Goal: Task Accomplishment & Management: Manage account settings

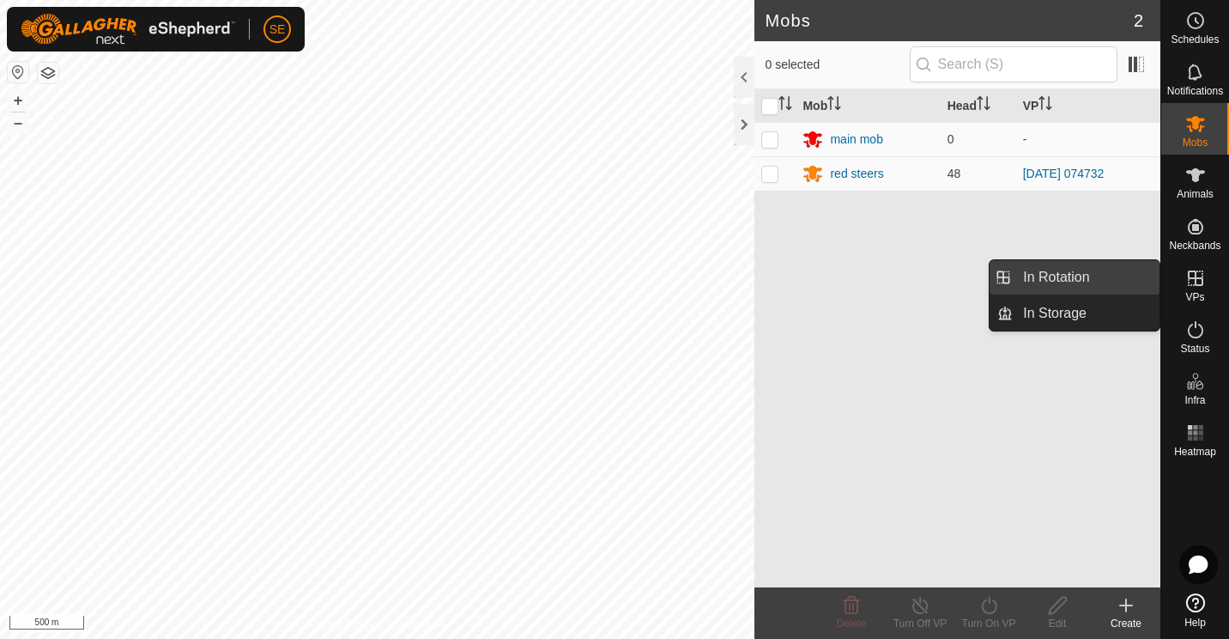
click at [1059, 274] on link "In Rotation" at bounding box center [1086, 277] width 147 height 34
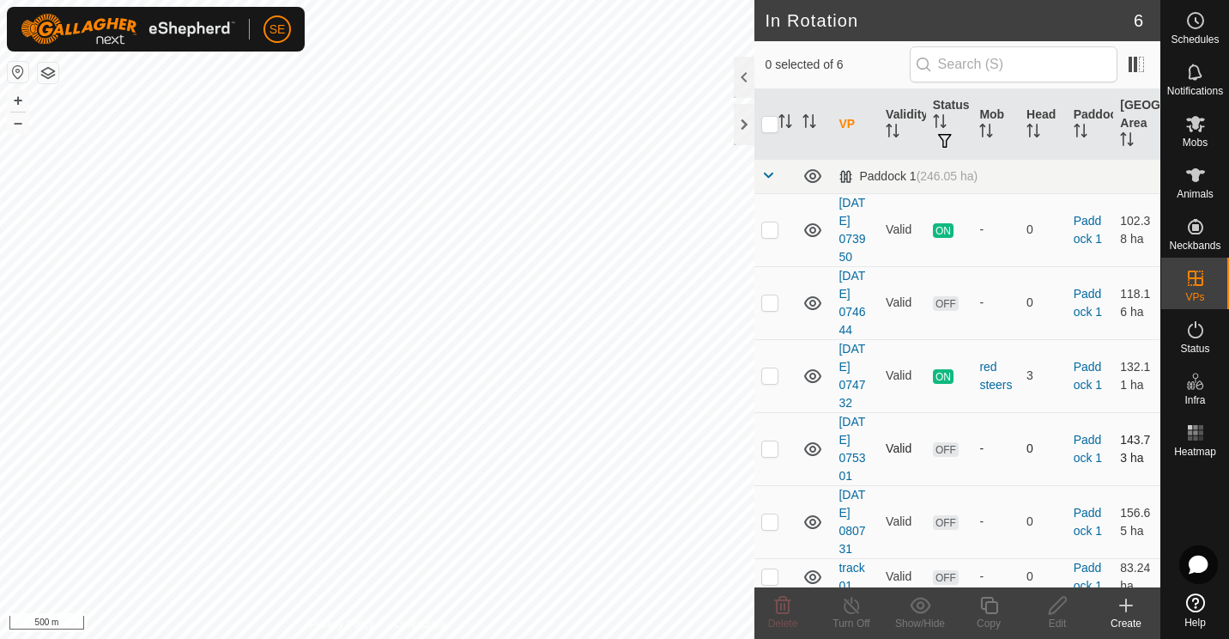
scroll to position [8, 0]
click at [987, 609] on icon at bounding box center [989, 605] width 21 height 21
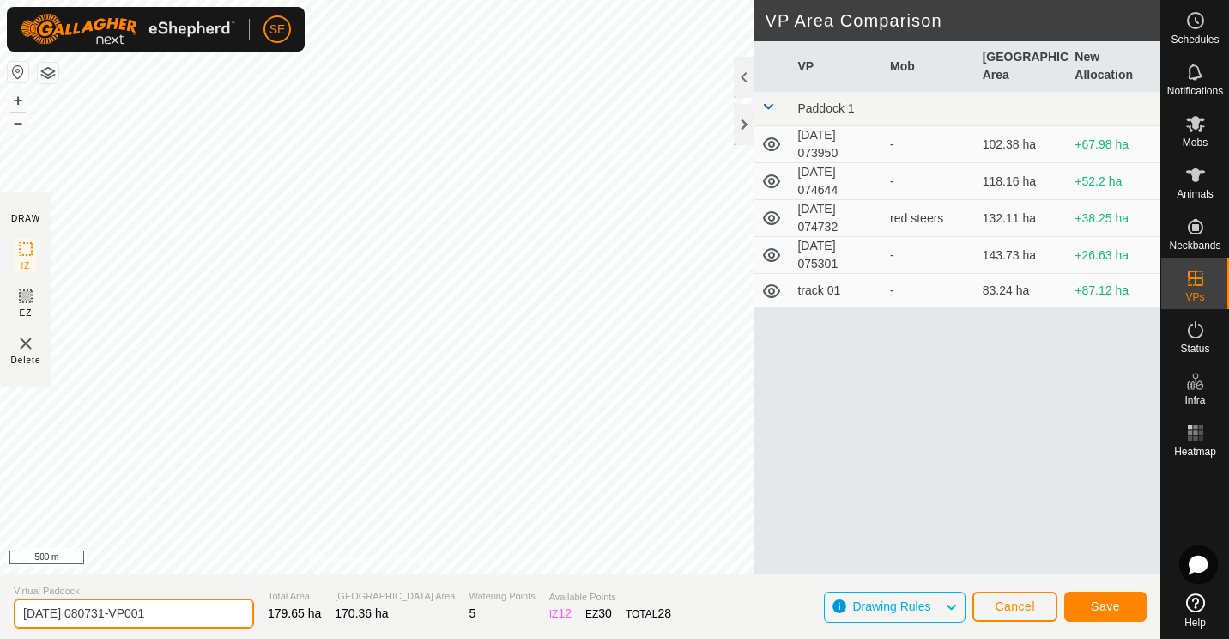
click at [182, 613] on input "[DATE] 080731-VP001" at bounding box center [134, 613] width 240 height 30
type input "2"
type input "Track 07"
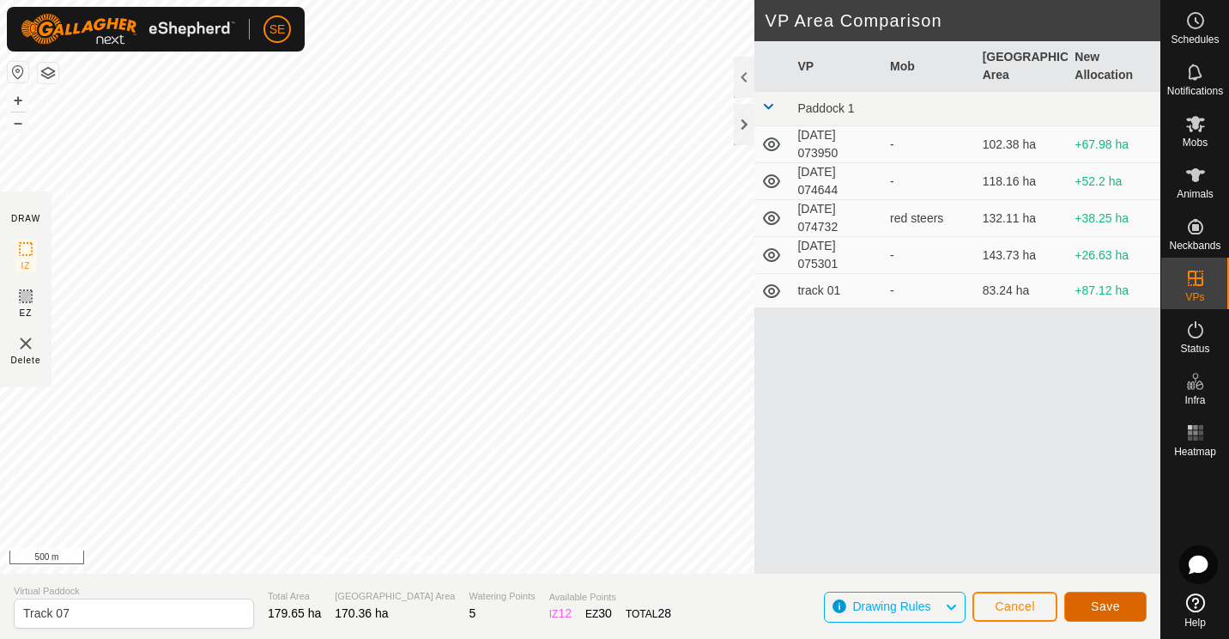
click at [1109, 610] on span "Save" at bounding box center [1105, 606] width 29 height 14
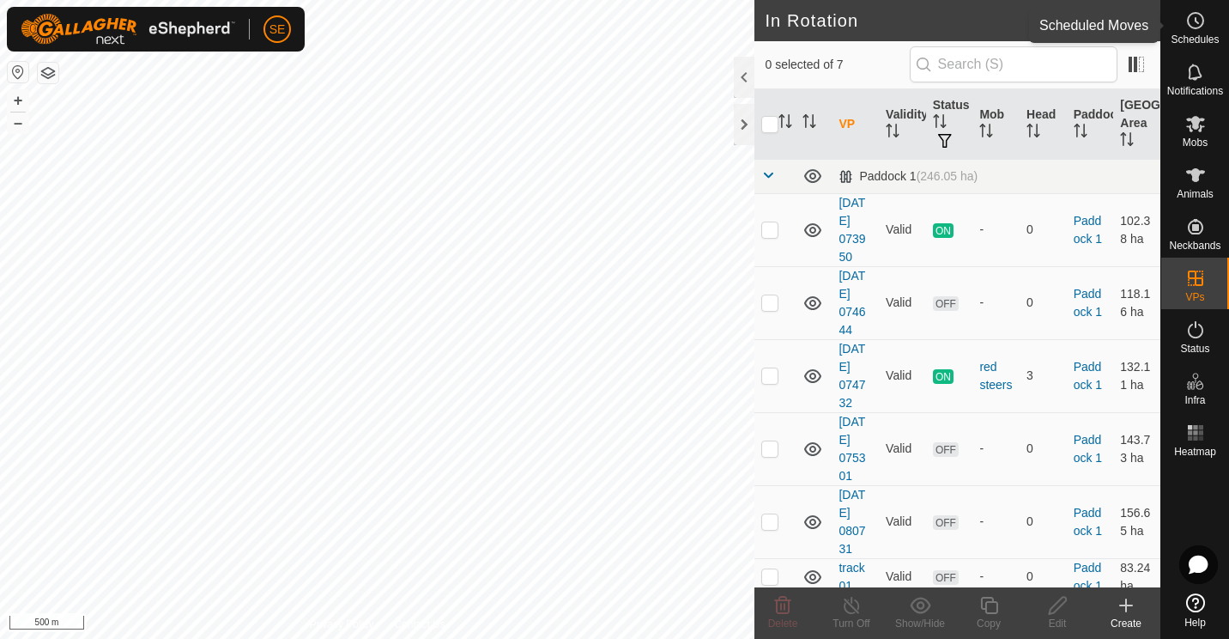
click at [1190, 18] on icon at bounding box center [1196, 20] width 21 height 21
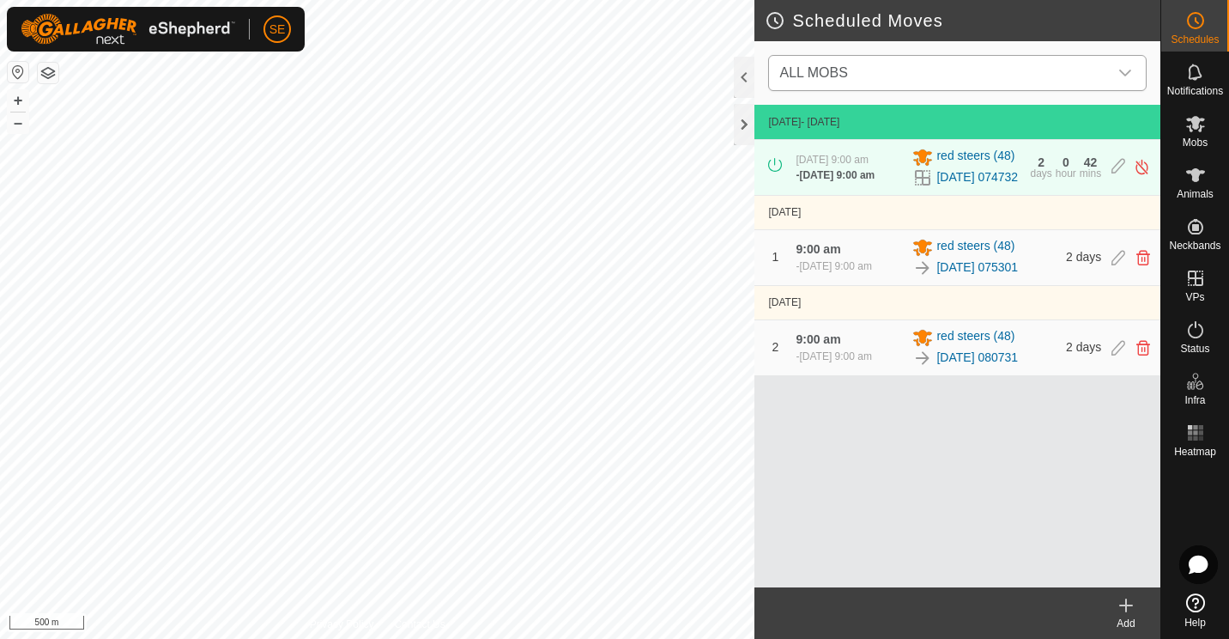
click at [1128, 75] on icon "dropdown trigger" at bounding box center [1126, 73] width 14 height 14
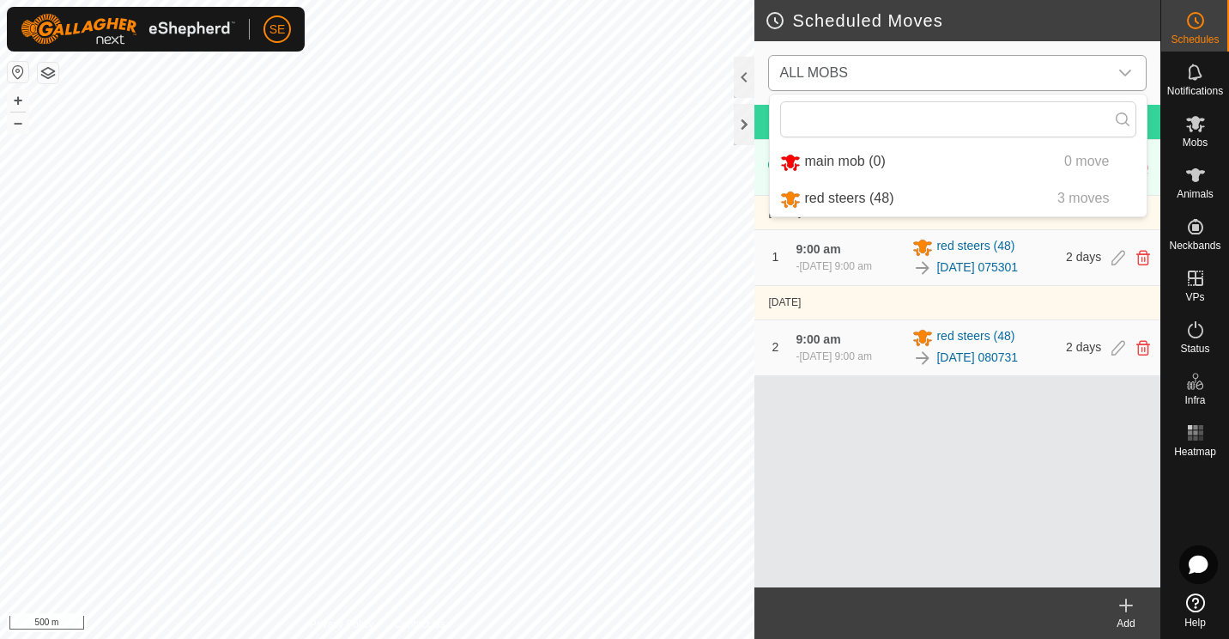
click at [853, 200] on li "red steers (48) 3 moves" at bounding box center [958, 198] width 377 height 35
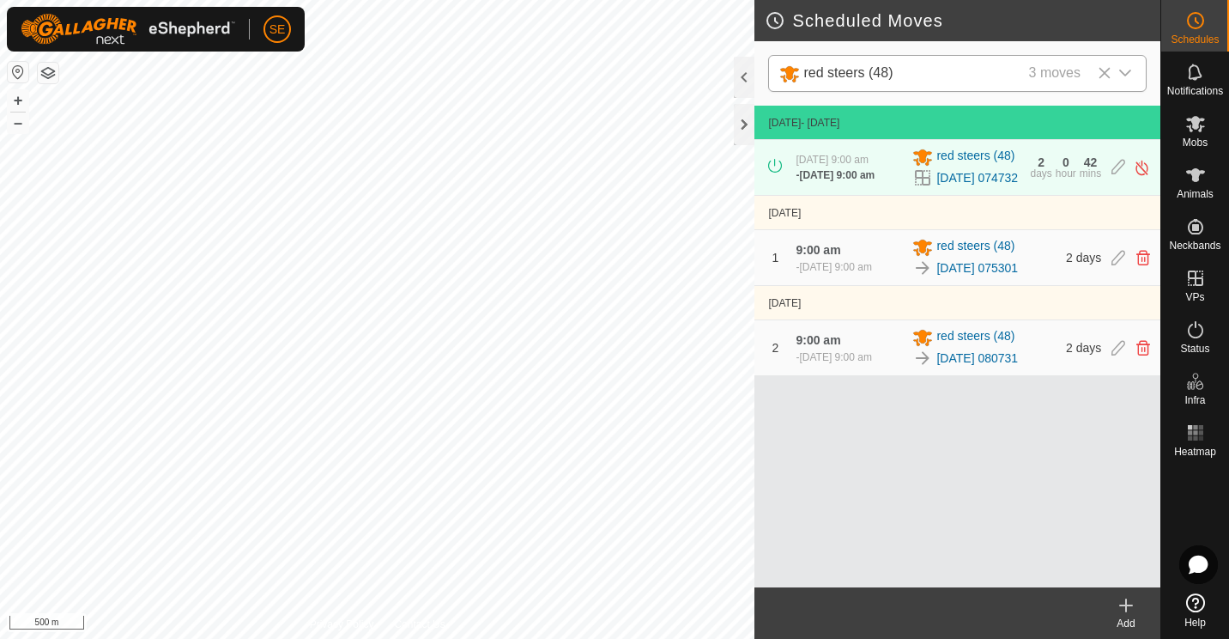
click at [1128, 610] on icon at bounding box center [1126, 605] width 21 height 21
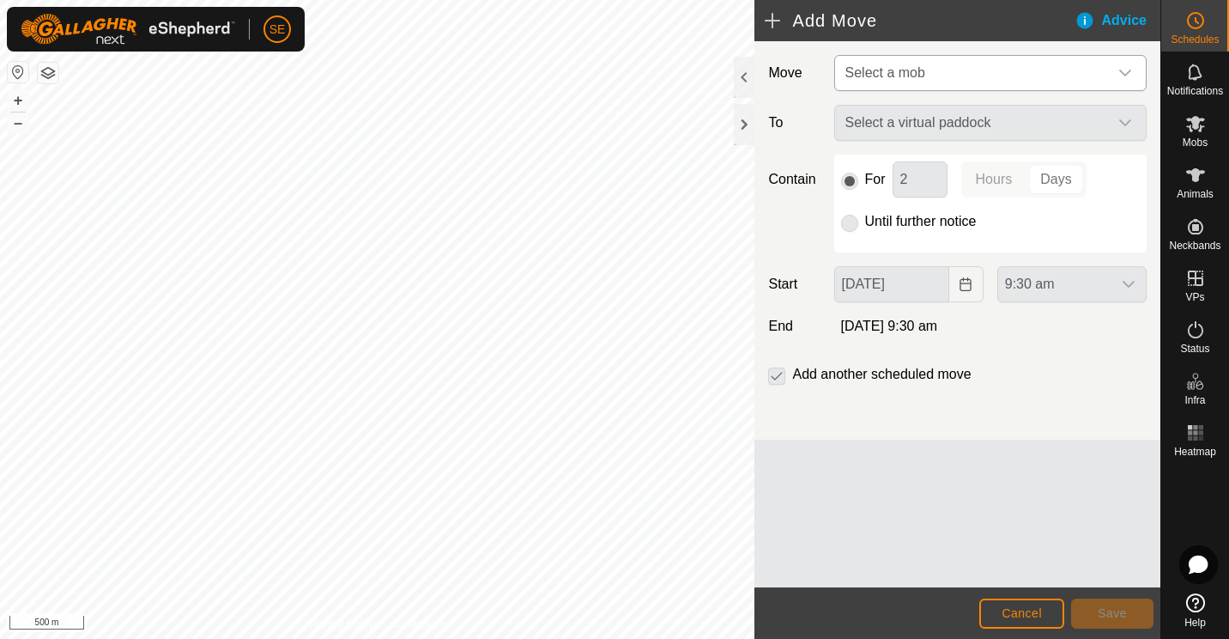
click at [1129, 68] on icon "dropdown trigger" at bounding box center [1126, 73] width 14 height 14
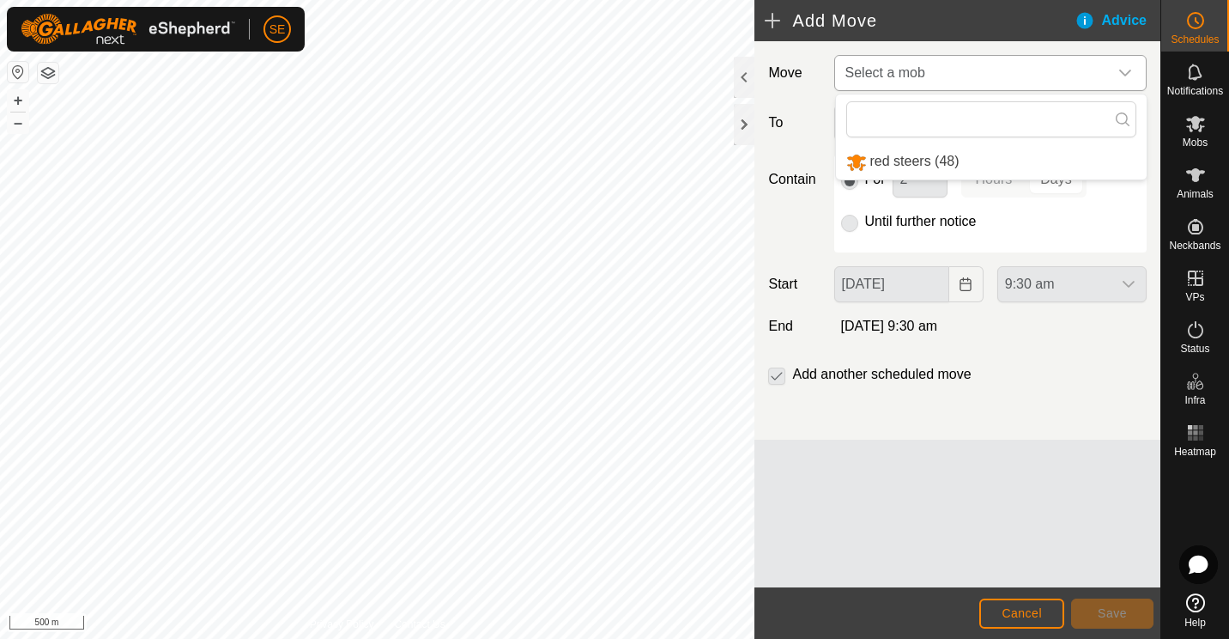
click at [895, 163] on li "red steers (48)" at bounding box center [991, 161] width 311 height 35
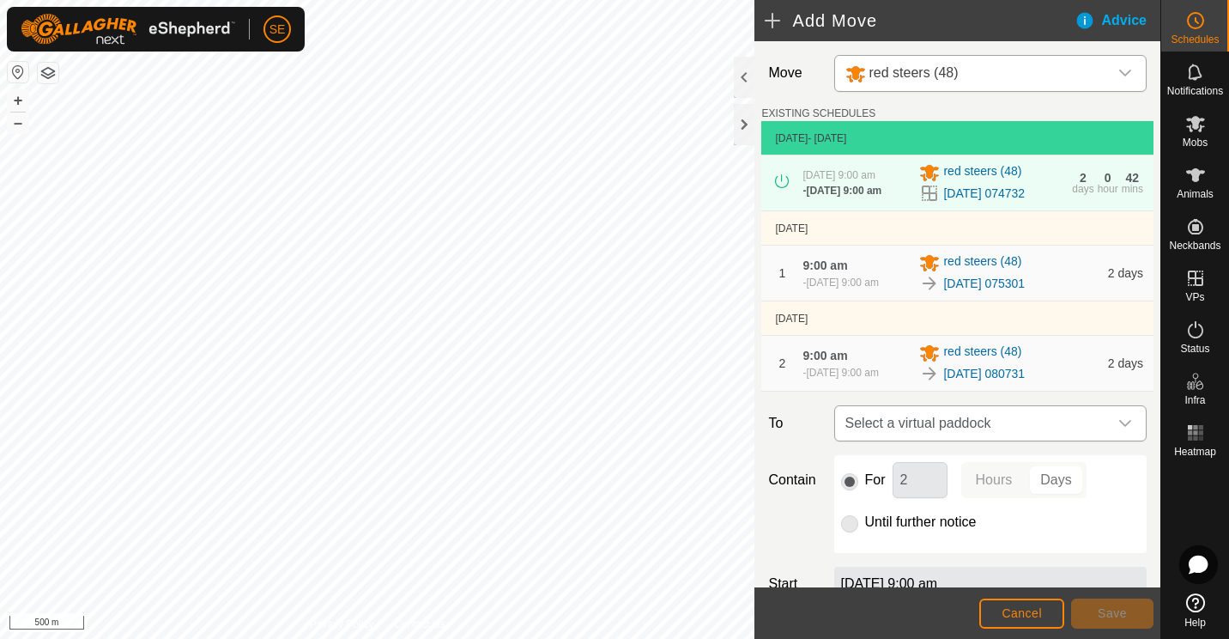
click at [1119, 428] on icon "dropdown trigger" at bounding box center [1126, 423] width 14 height 14
click at [879, 549] on li "Track 07 170.36 ha" at bounding box center [983, 552] width 280 height 26
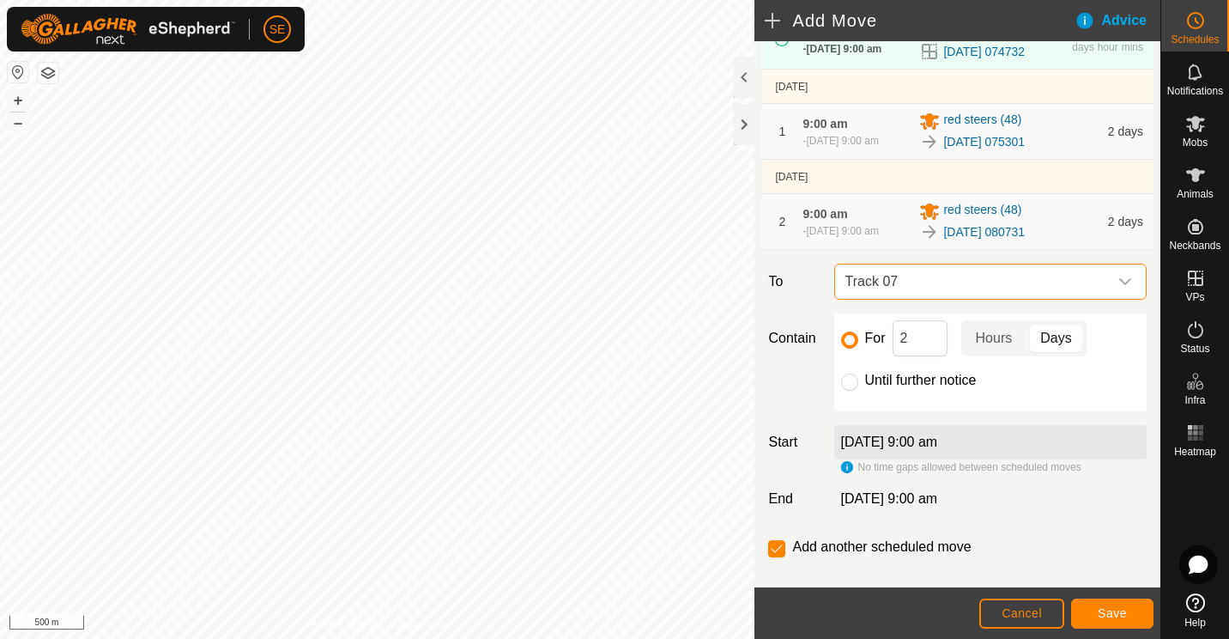
scroll to position [143, 0]
click at [774, 555] on input "checkbox" at bounding box center [776, 547] width 17 height 17
checkbox input "false"
click at [1129, 616] on button "Save" at bounding box center [1112, 613] width 82 height 30
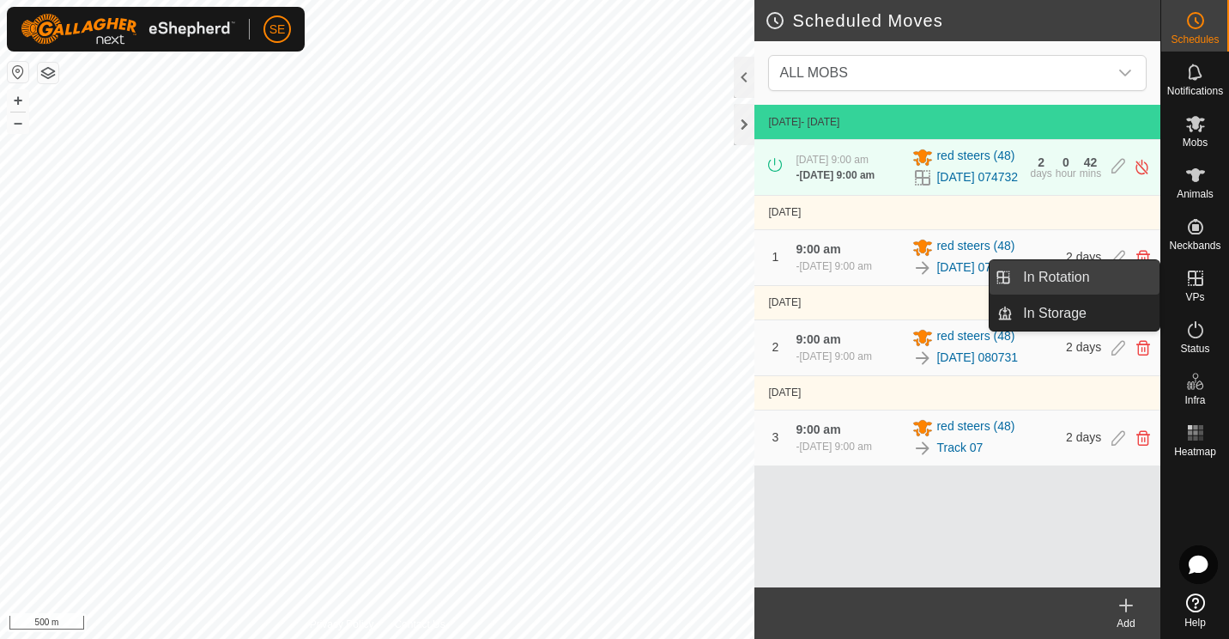
click at [1068, 278] on link "In Rotation" at bounding box center [1086, 277] width 147 height 34
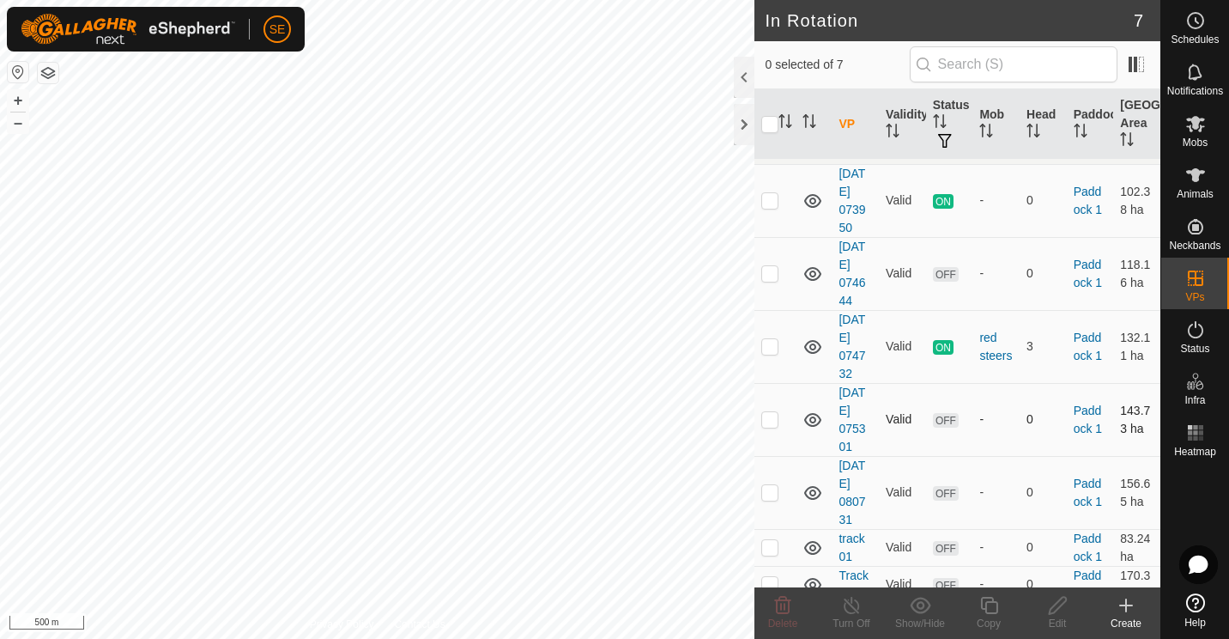
scroll to position [45, 0]
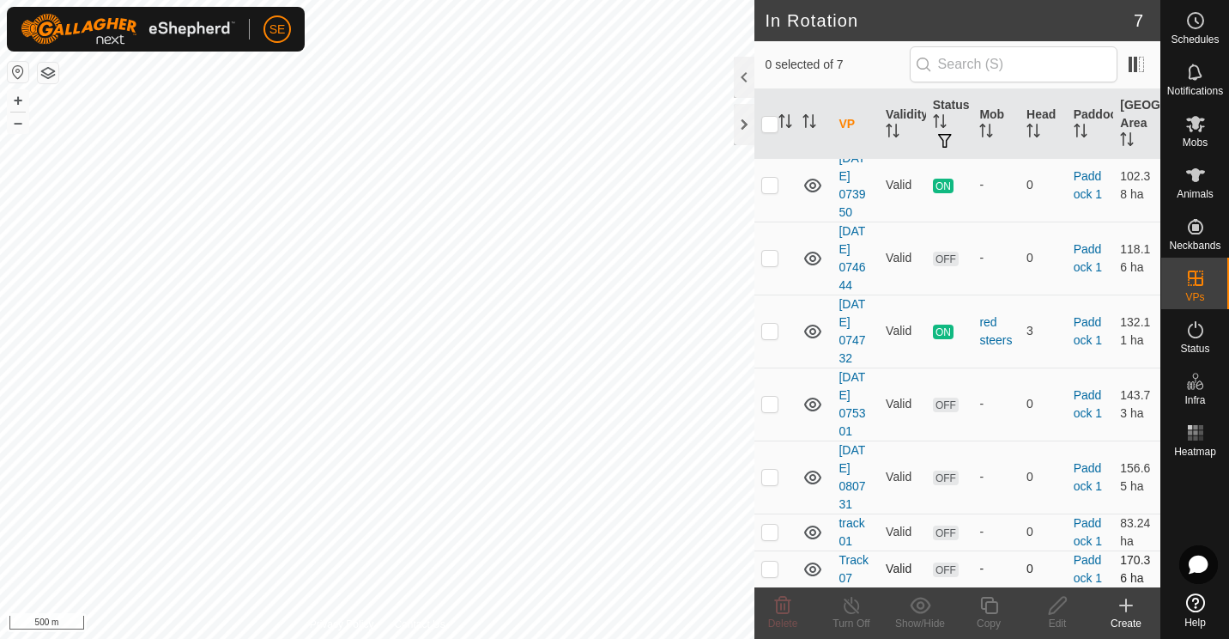
click at [771, 567] on p-checkbox at bounding box center [770, 568] width 17 height 14
checkbox input "true"
click at [988, 604] on icon at bounding box center [989, 605] width 21 height 21
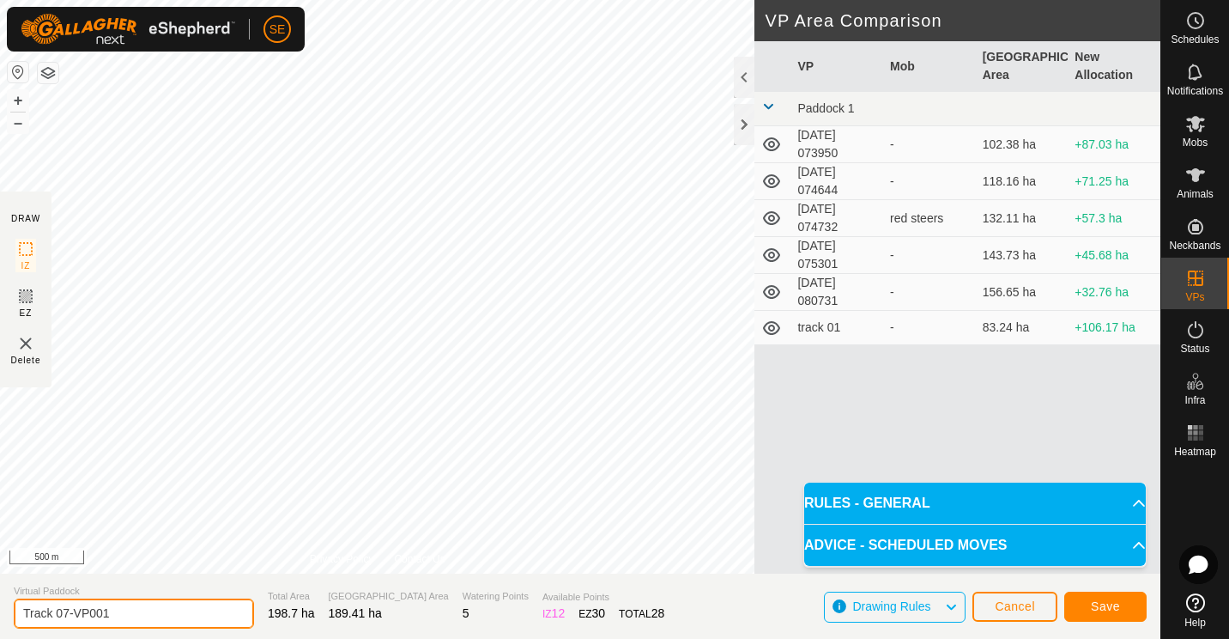
click at [121, 616] on input "Track 07-VP001" at bounding box center [134, 613] width 240 height 30
type input "Track 08"
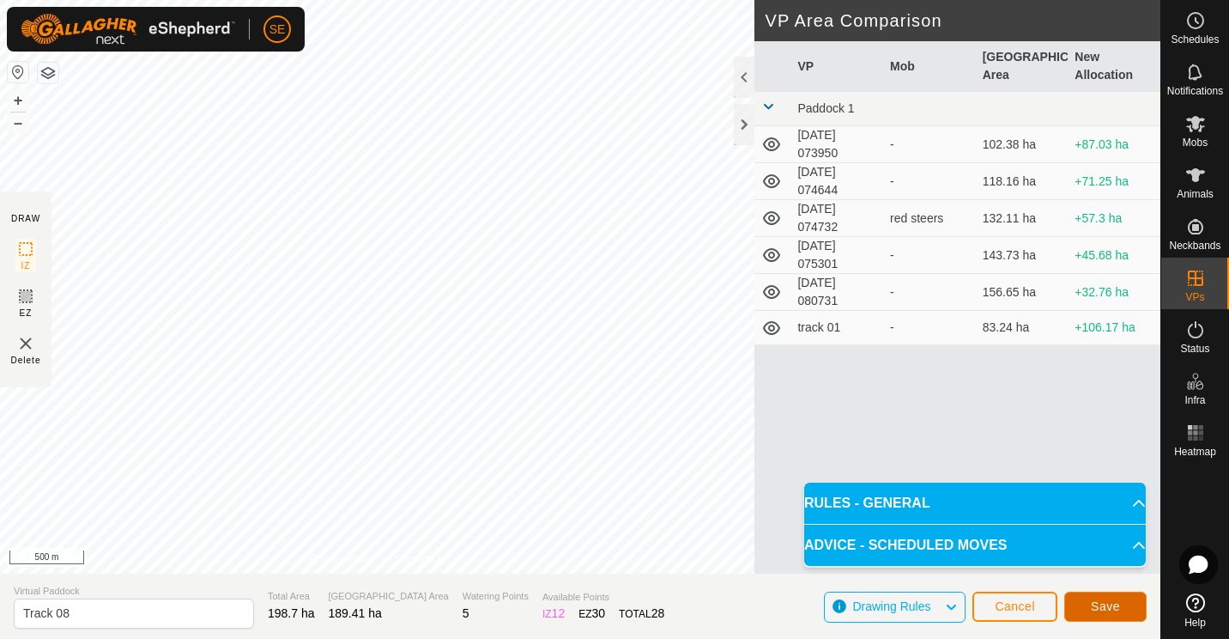
click at [1108, 603] on span "Save" at bounding box center [1105, 606] width 29 height 14
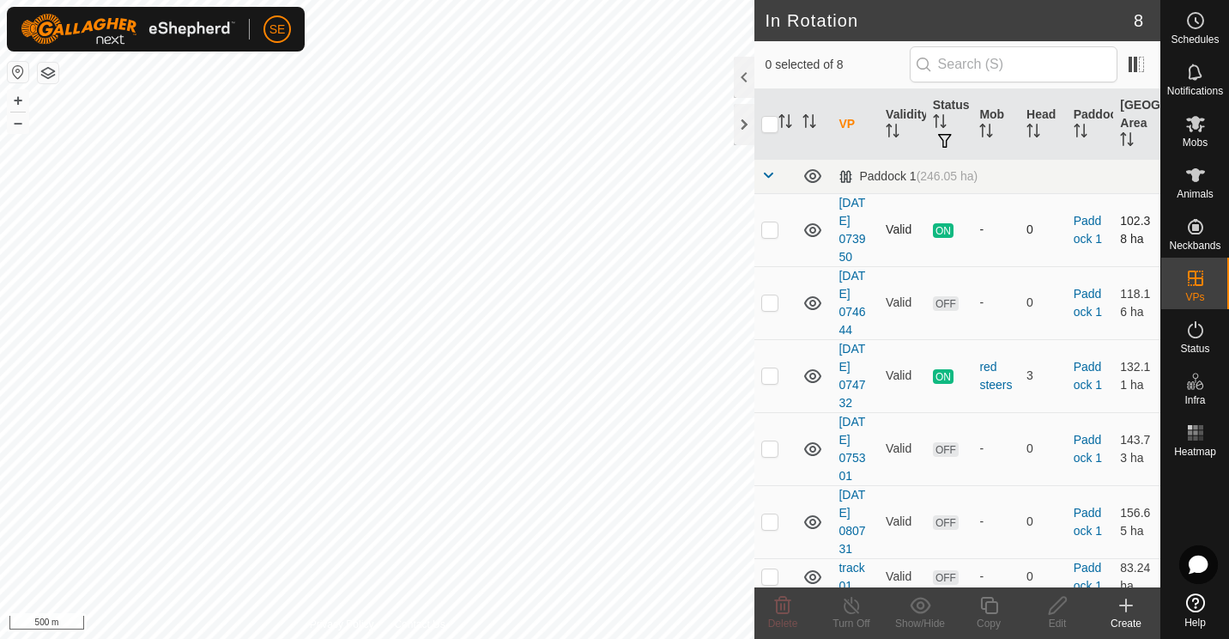
checkbox input "true"
click at [985, 611] on icon at bounding box center [988, 605] width 17 height 17
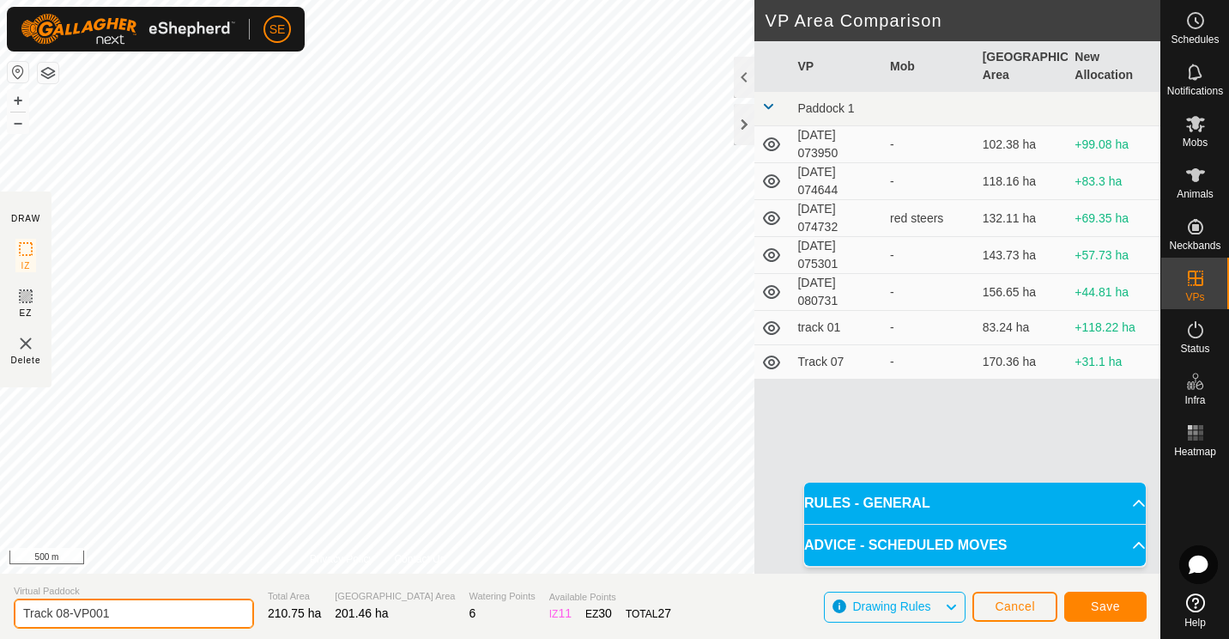
click at [112, 616] on input "Track 08-VP001" at bounding box center [134, 613] width 240 height 30
type input "Track 09"
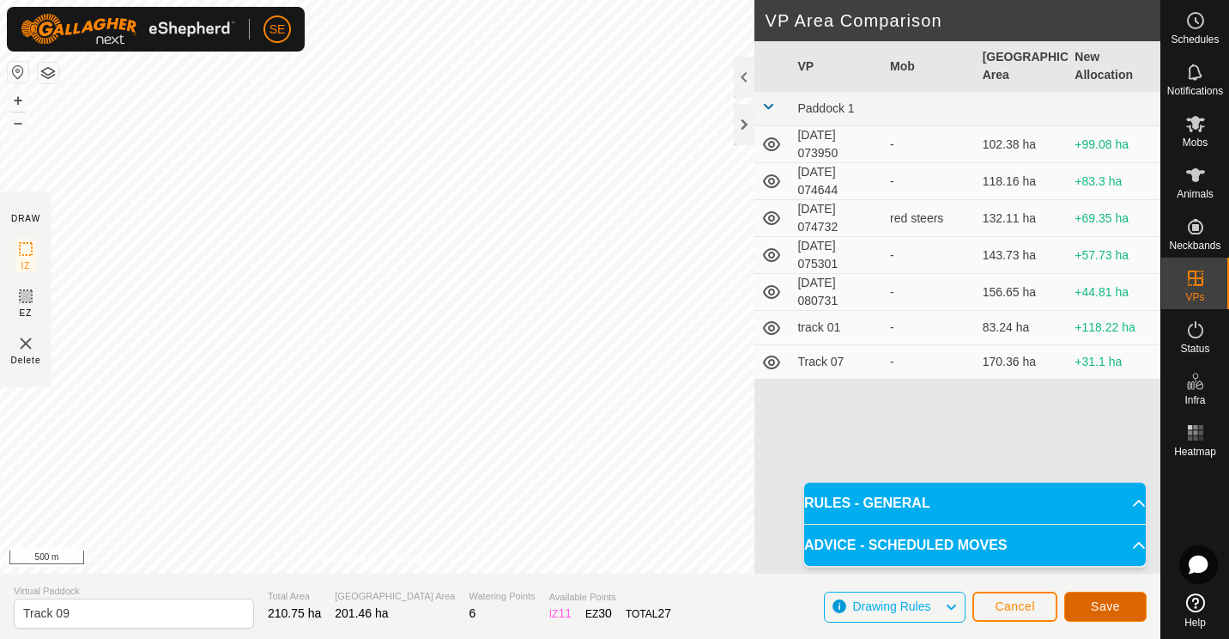
click at [1099, 611] on span "Save" at bounding box center [1105, 606] width 29 height 14
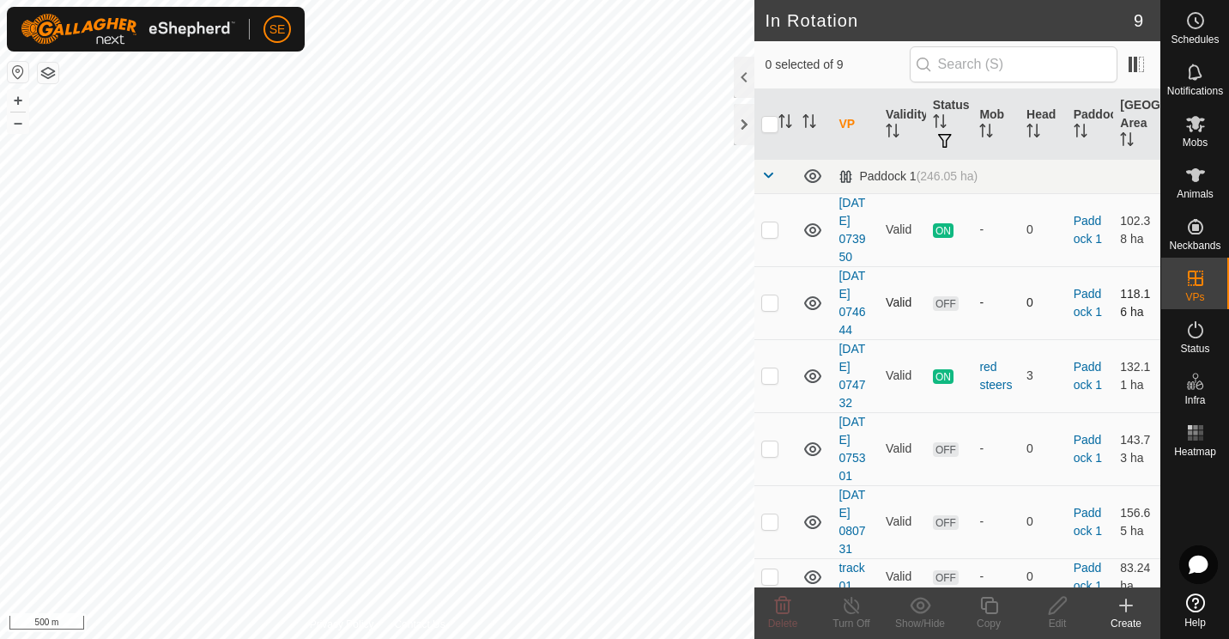
checkbox input "true"
click at [989, 610] on icon at bounding box center [989, 605] width 21 height 21
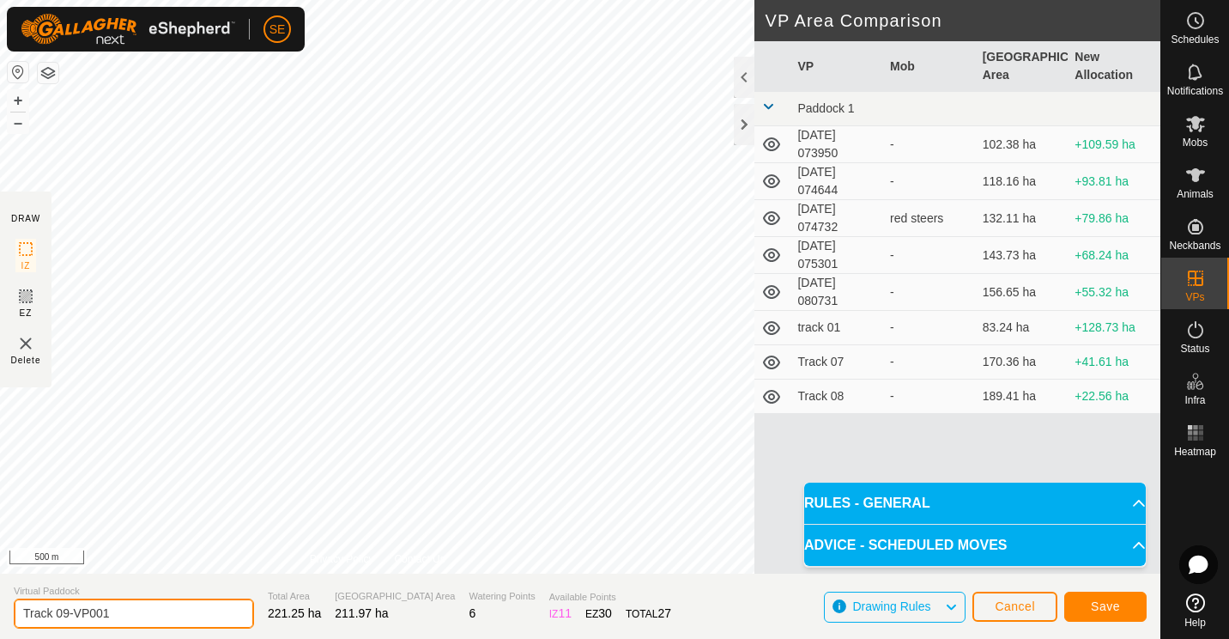
click at [120, 613] on input "Track 09-VP001" at bounding box center [134, 613] width 240 height 30
type input "Track 10"
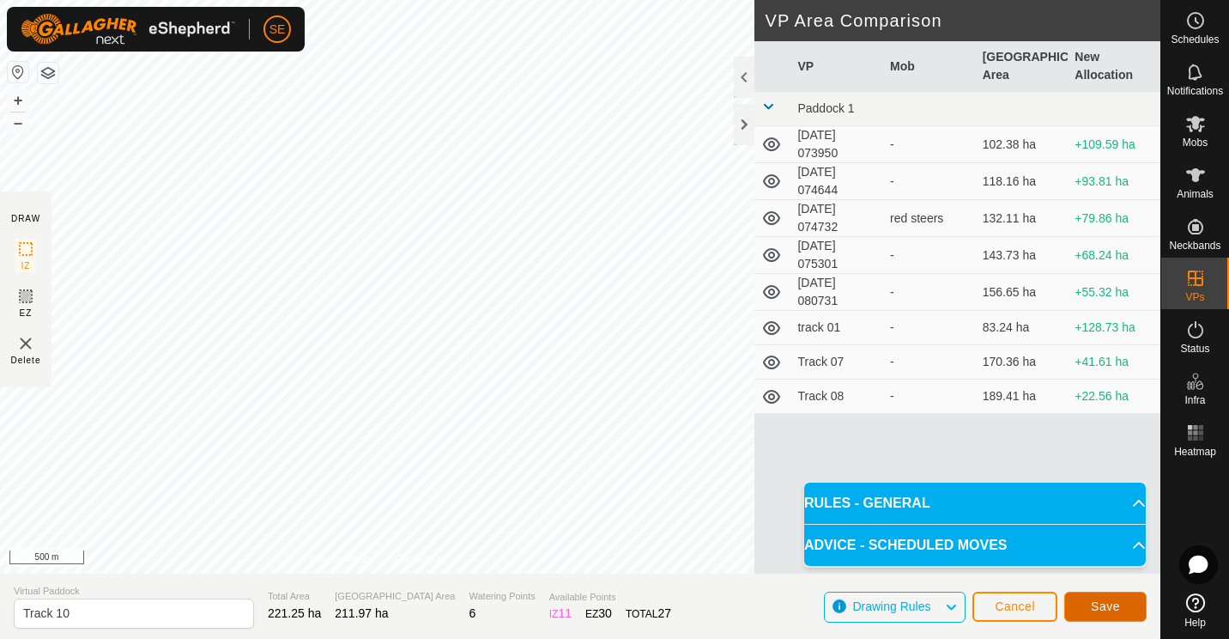
click at [1107, 606] on span "Save" at bounding box center [1105, 606] width 29 height 14
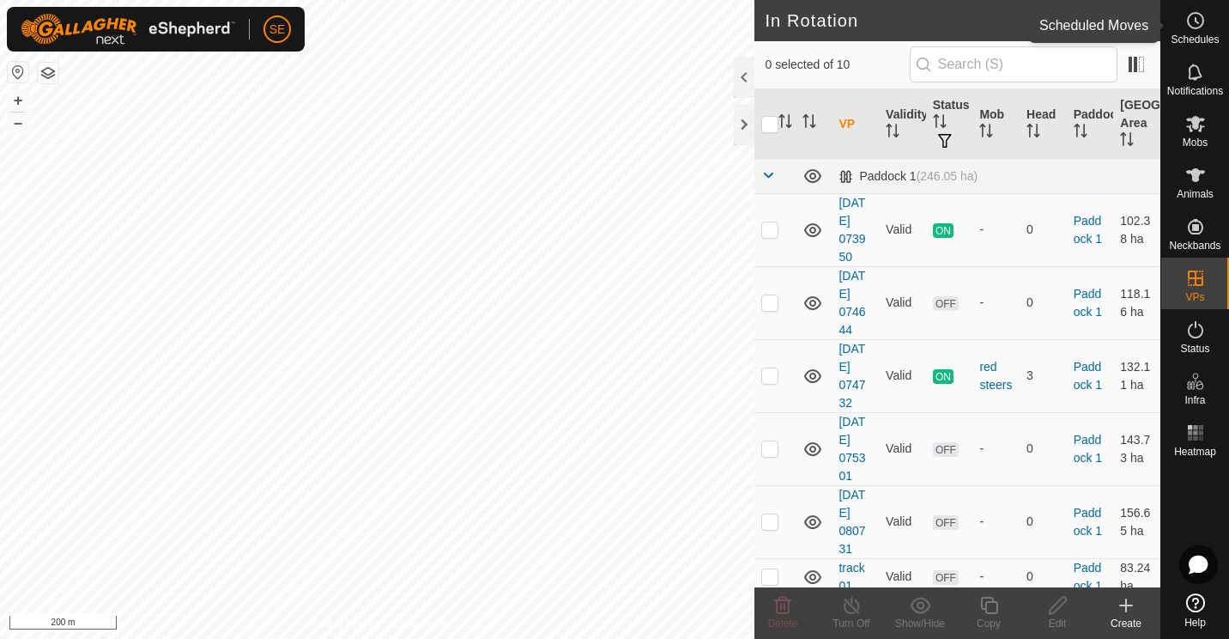
click at [1193, 27] on circle at bounding box center [1195, 20] width 15 height 15
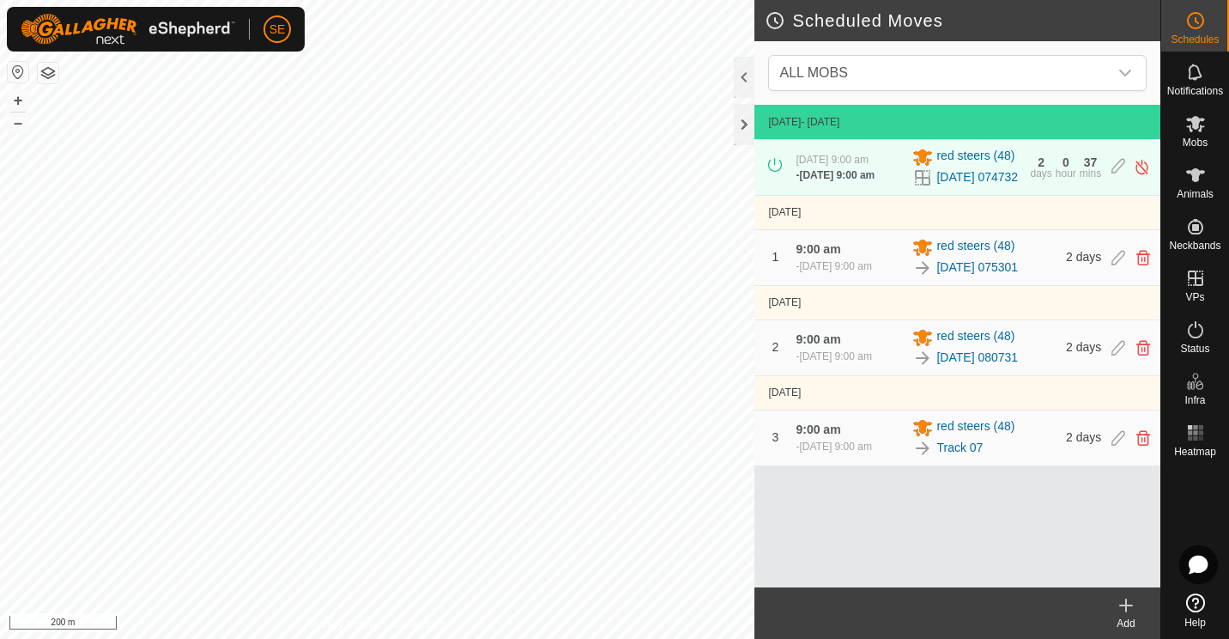
click at [1130, 610] on icon at bounding box center [1126, 605] width 21 height 21
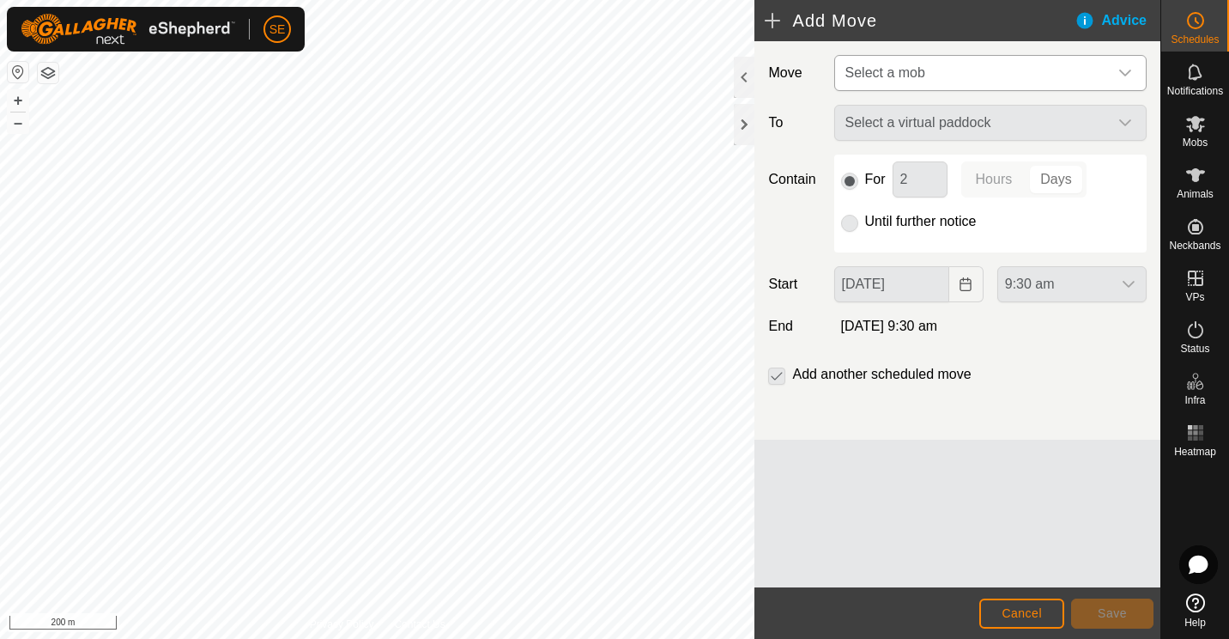
click at [1124, 73] on icon "dropdown trigger" at bounding box center [1126, 73] width 12 height 7
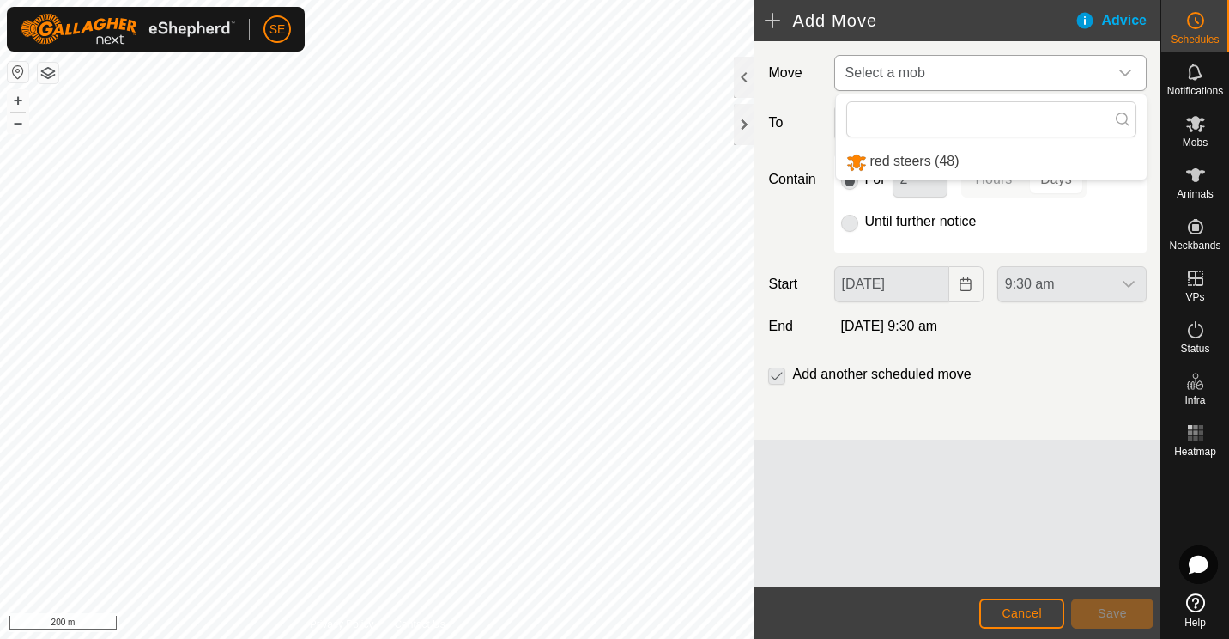
click at [920, 159] on li "red steers (48)" at bounding box center [991, 161] width 311 height 35
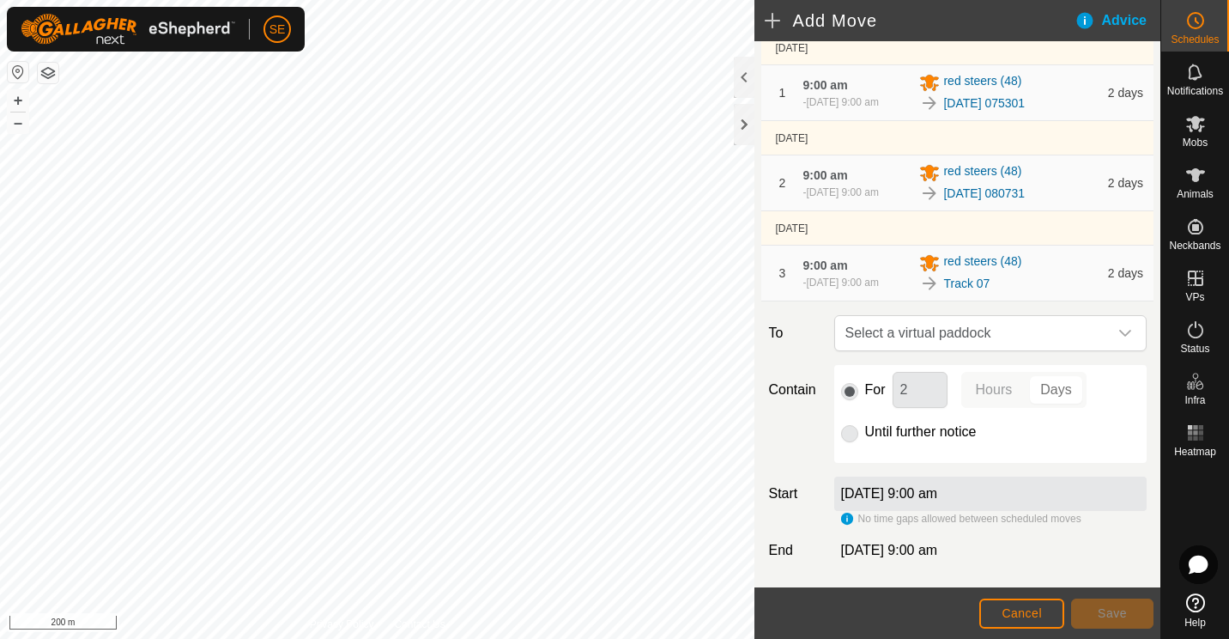
scroll to position [263, 0]
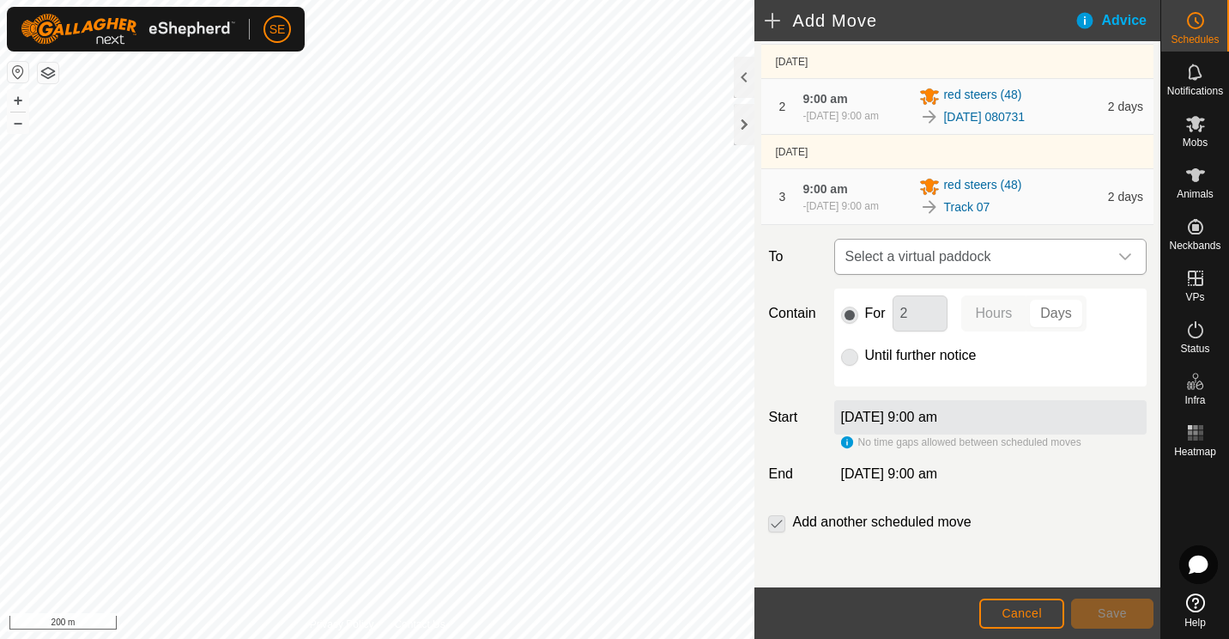
click at [1119, 255] on icon "dropdown trigger" at bounding box center [1126, 257] width 14 height 14
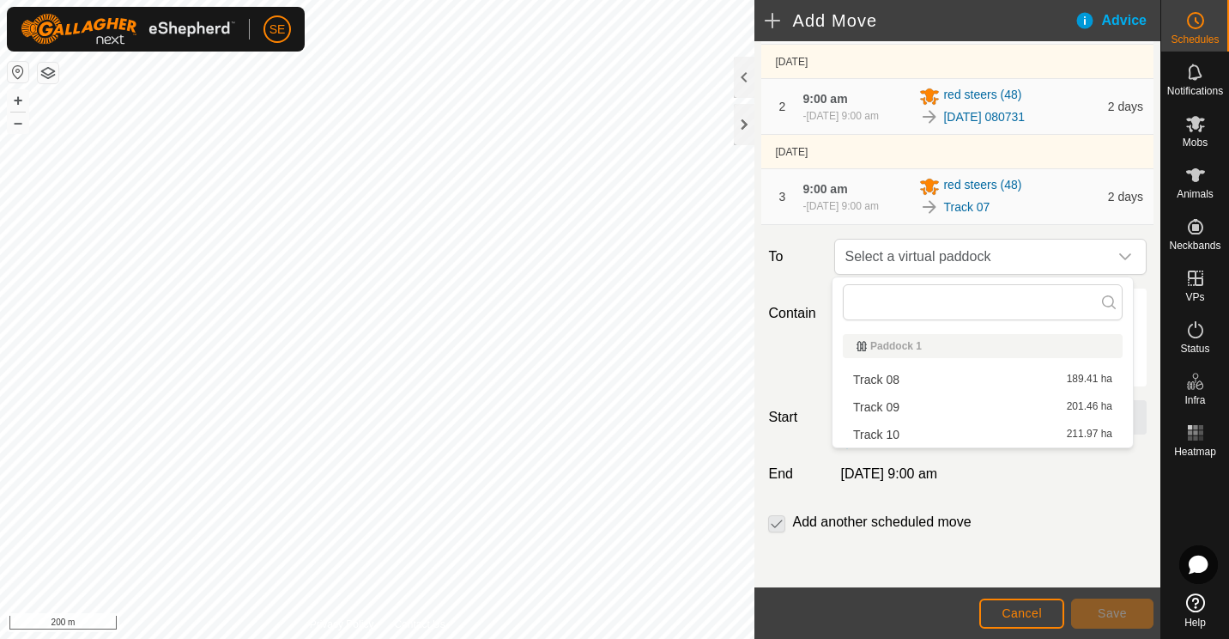
click at [892, 377] on li "Track 08 189.41 ha" at bounding box center [983, 380] width 280 height 26
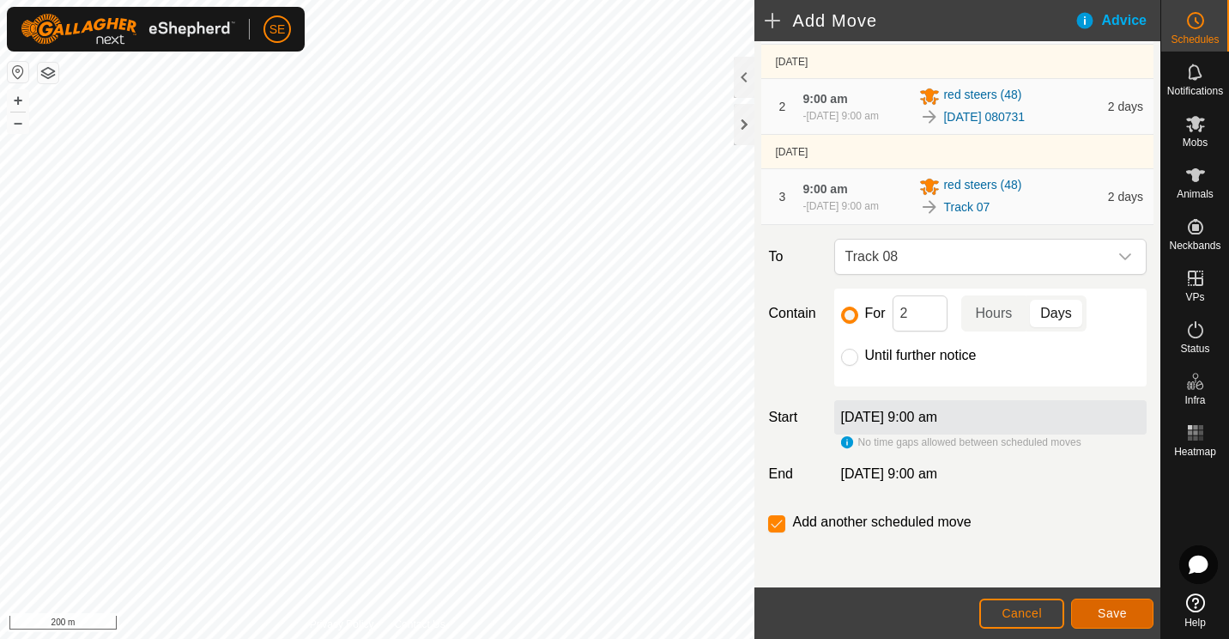
click at [1120, 615] on span "Save" at bounding box center [1112, 613] width 29 height 14
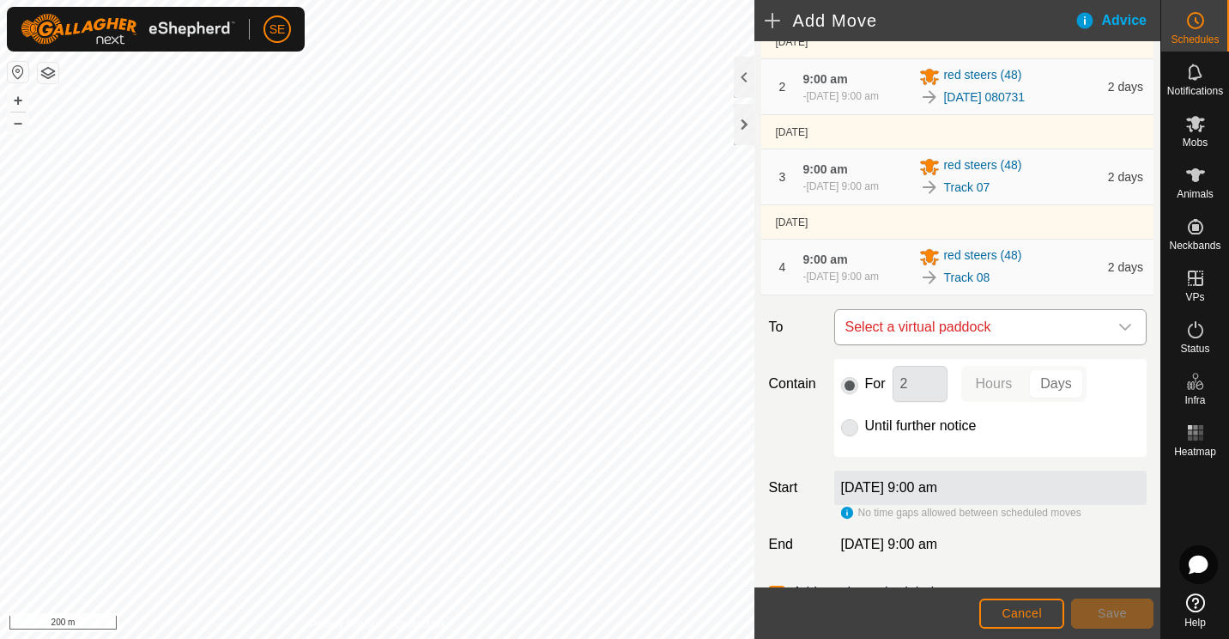
scroll to position [277, 0]
click at [1119, 325] on icon "dropdown trigger" at bounding box center [1126, 326] width 14 height 14
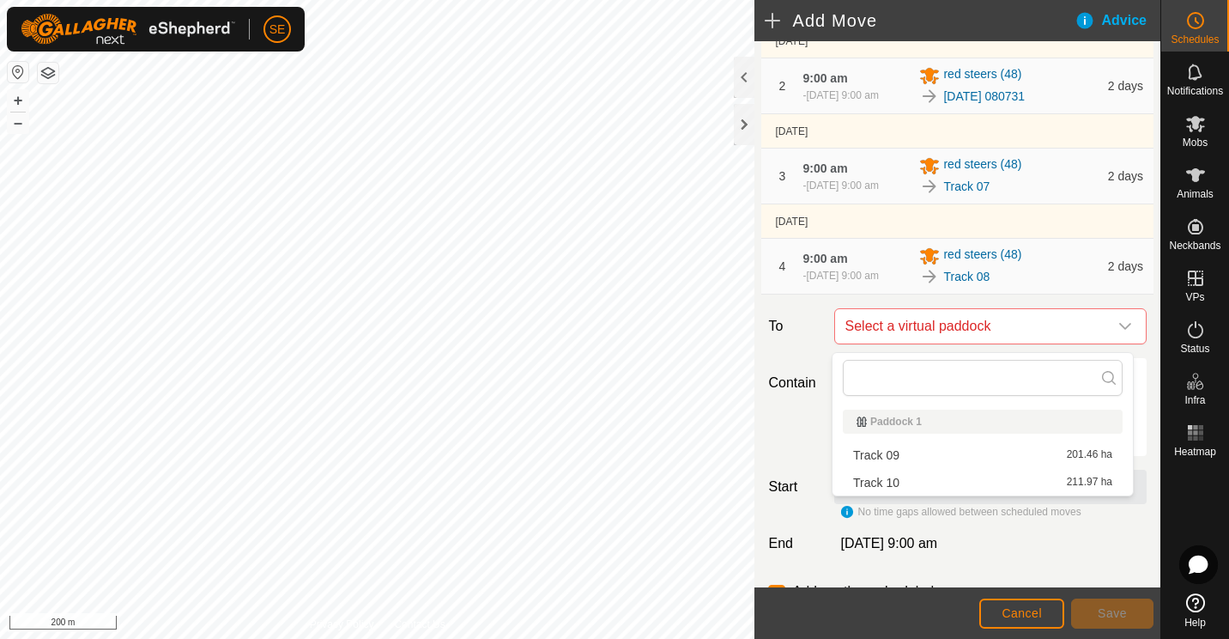
click at [877, 458] on li "Track 09 201.46 ha" at bounding box center [983, 455] width 280 height 26
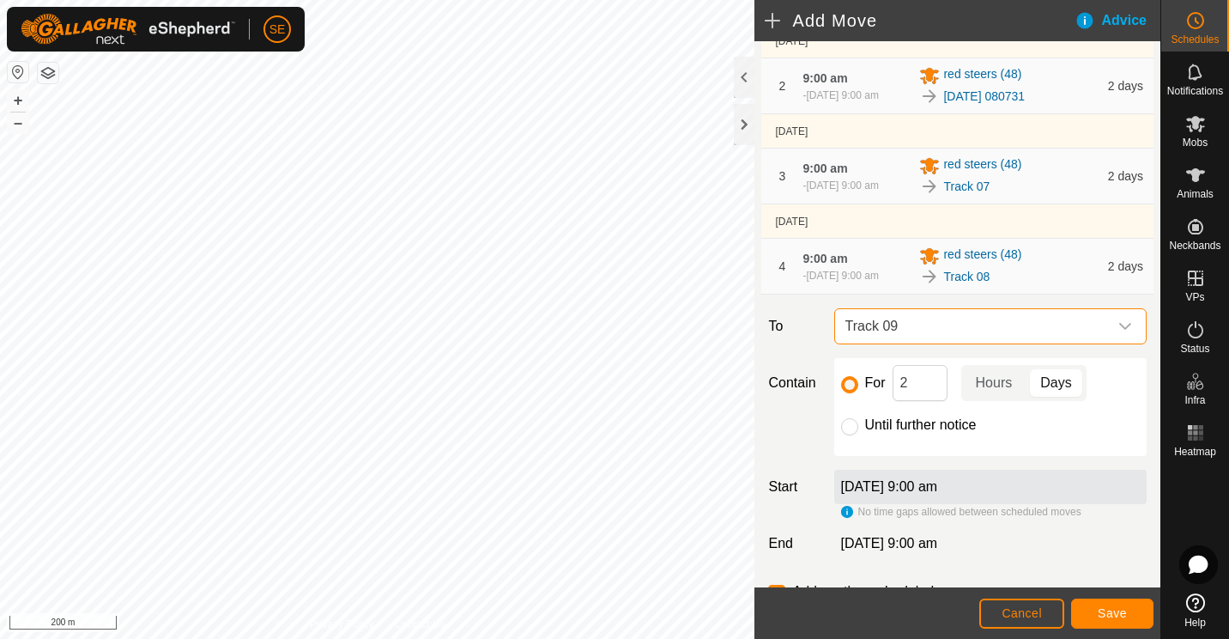
scroll to position [353, 0]
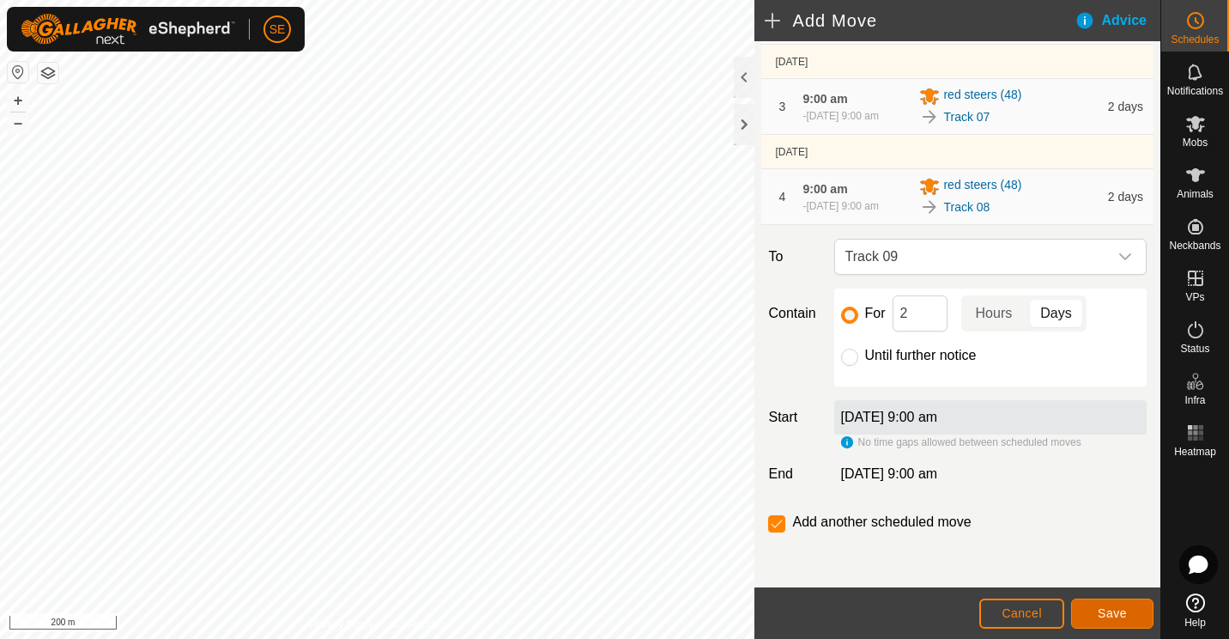
click at [1108, 610] on span "Save" at bounding box center [1112, 613] width 29 height 14
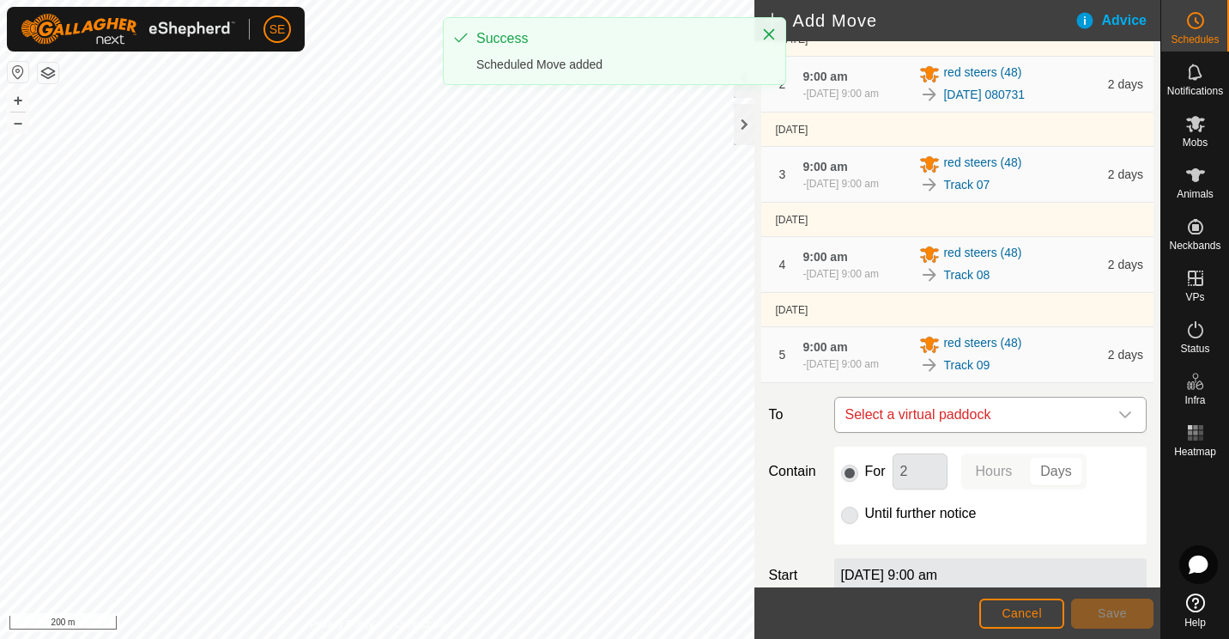
scroll to position [281, 0]
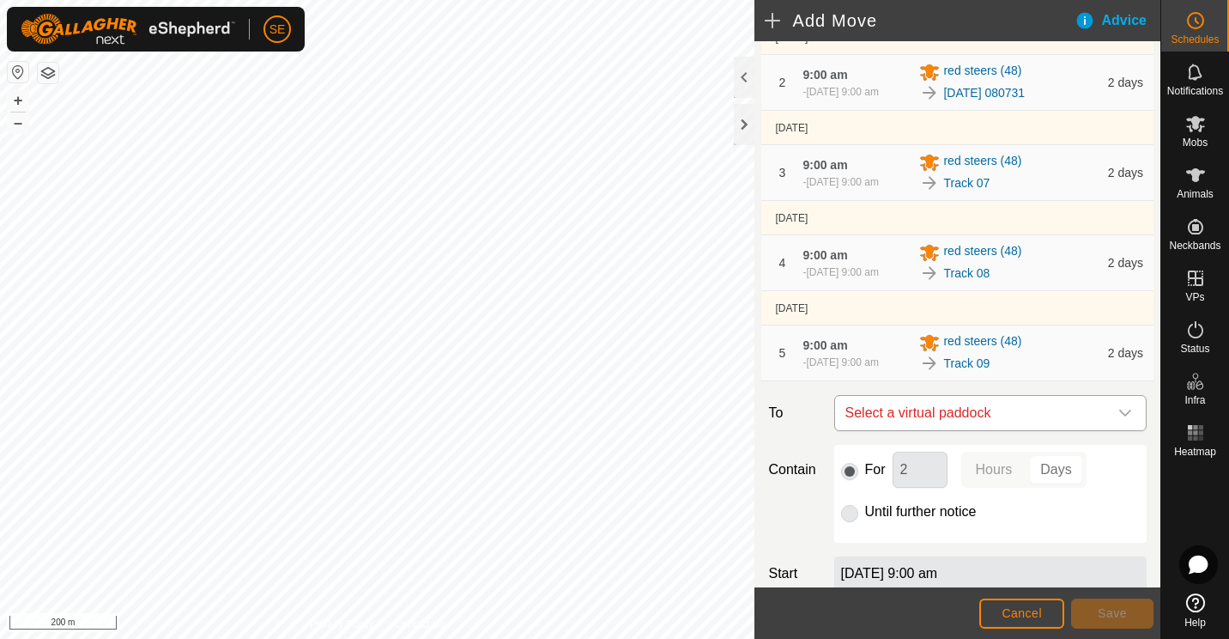
click at [1119, 418] on icon "dropdown trigger" at bounding box center [1126, 413] width 14 height 14
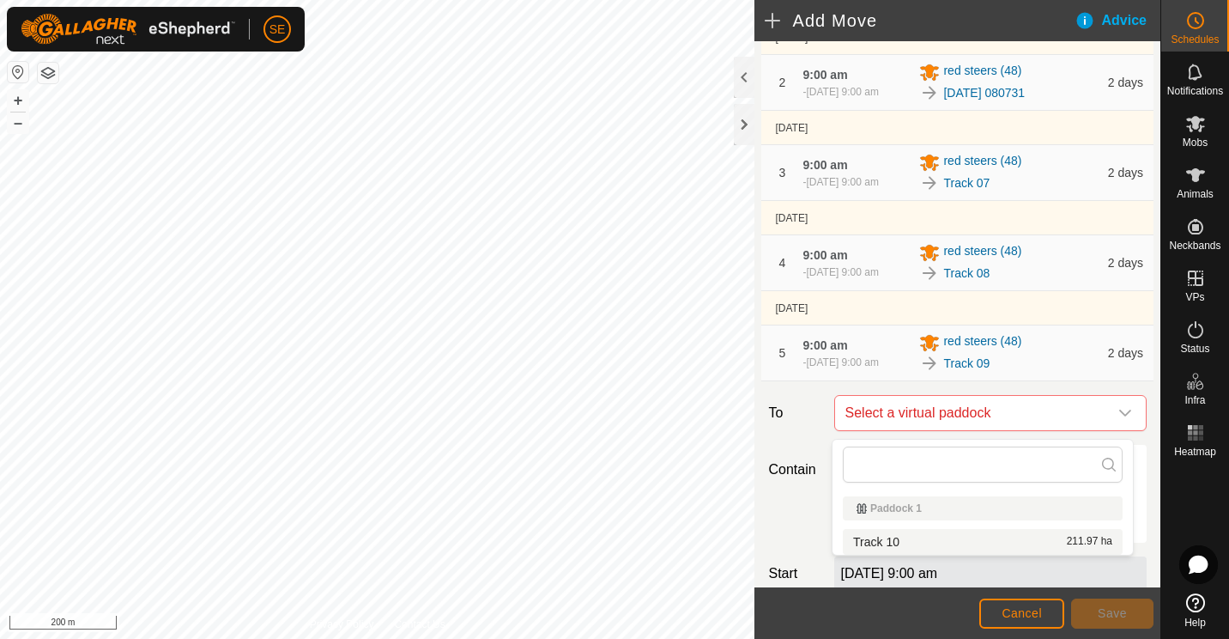
click at [879, 543] on li "Track 10 211.97 ha" at bounding box center [983, 542] width 280 height 26
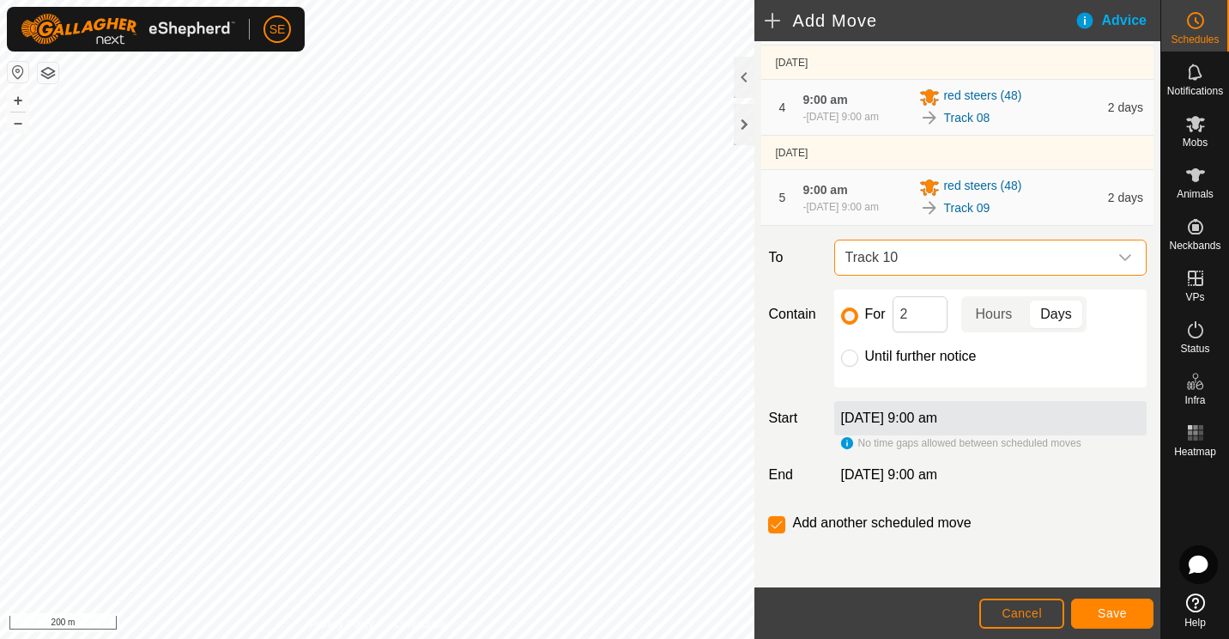
scroll to position [437, 0]
click at [776, 531] on input "checkbox" at bounding box center [776, 523] width 17 height 17
checkbox input "false"
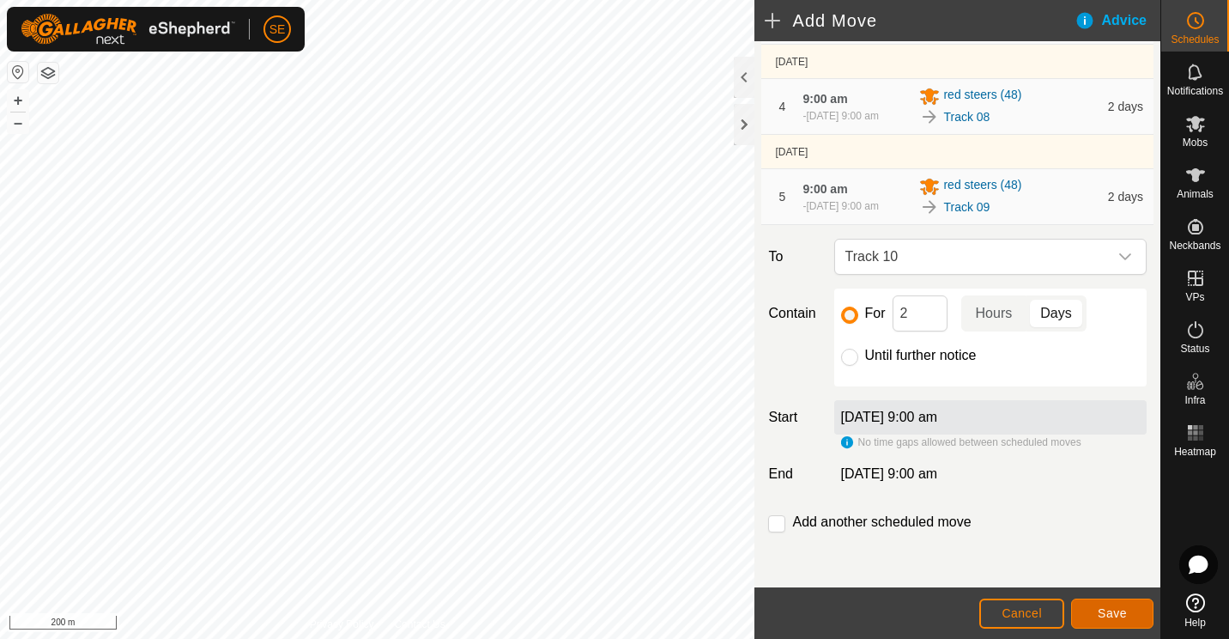
click at [1117, 620] on span "Save" at bounding box center [1112, 613] width 29 height 14
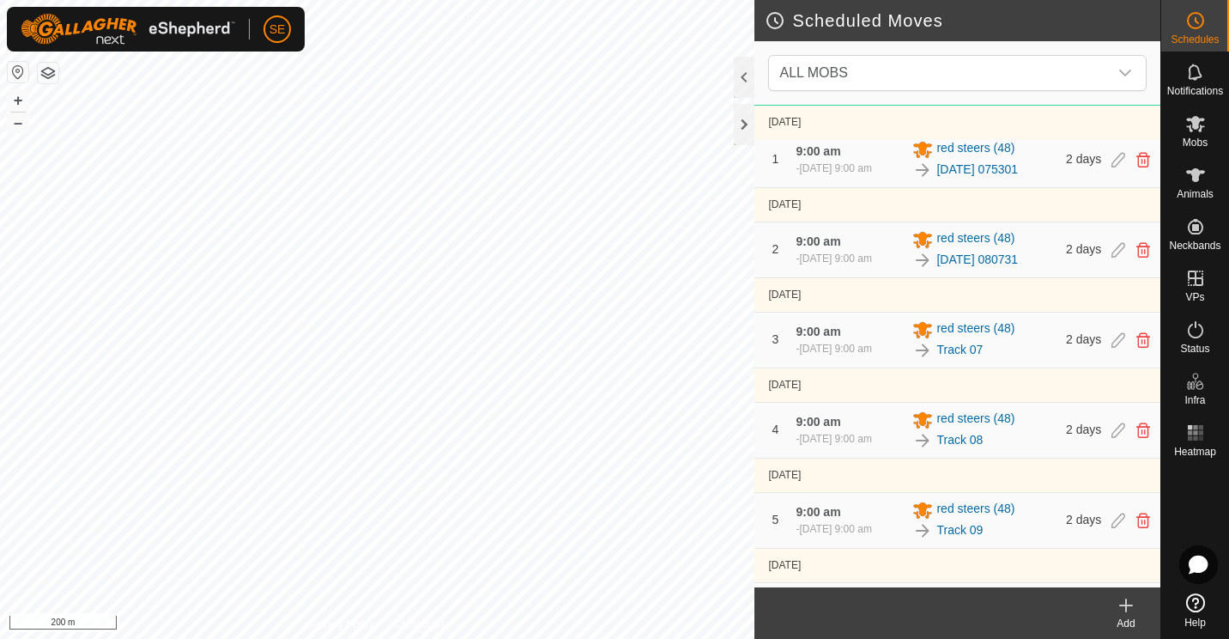
scroll to position [169, 0]
